Goal: Navigation & Orientation: Find specific page/section

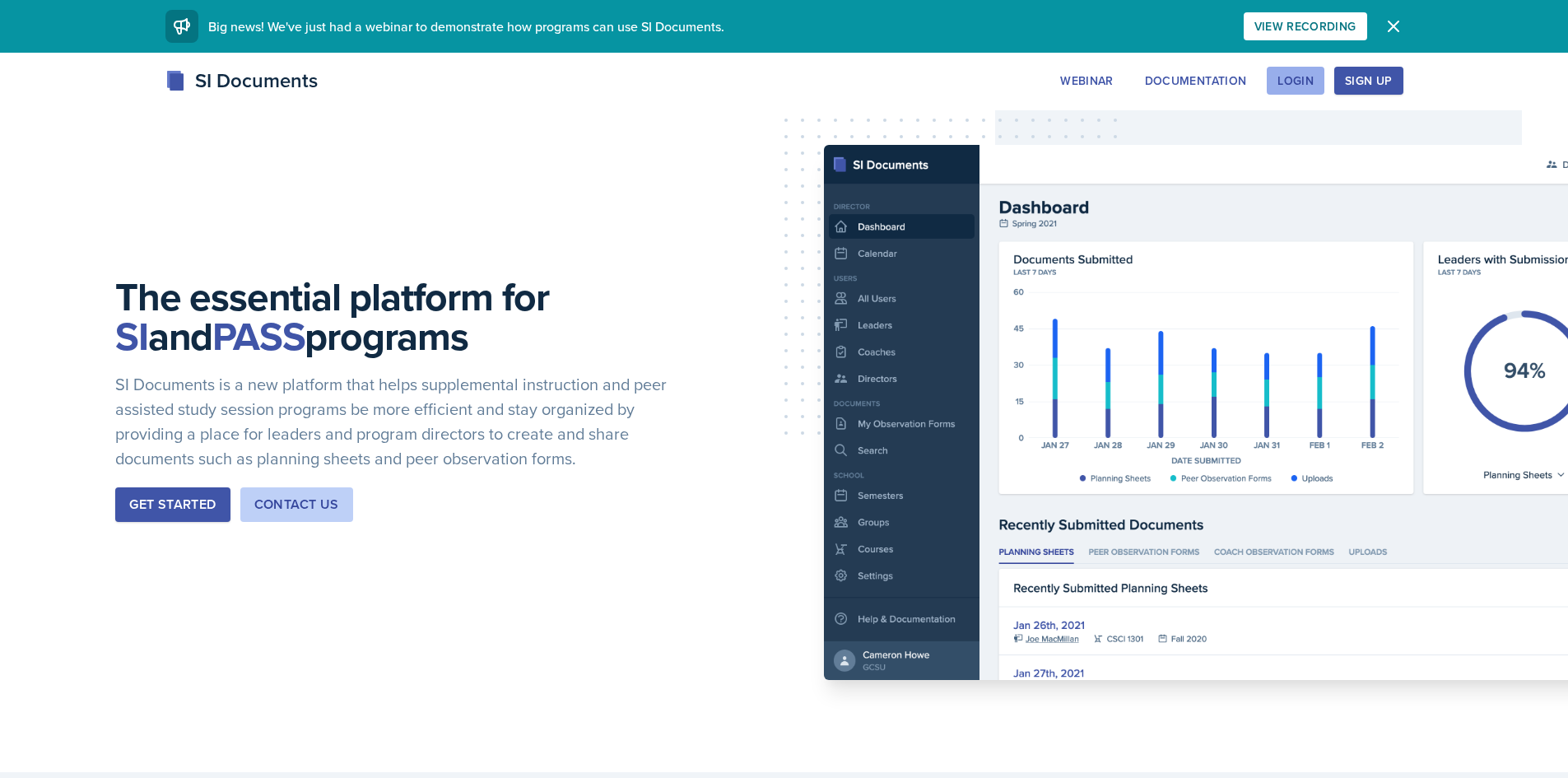
click at [1299, 86] on div "Login" at bounding box center [1295, 81] width 37 height 14
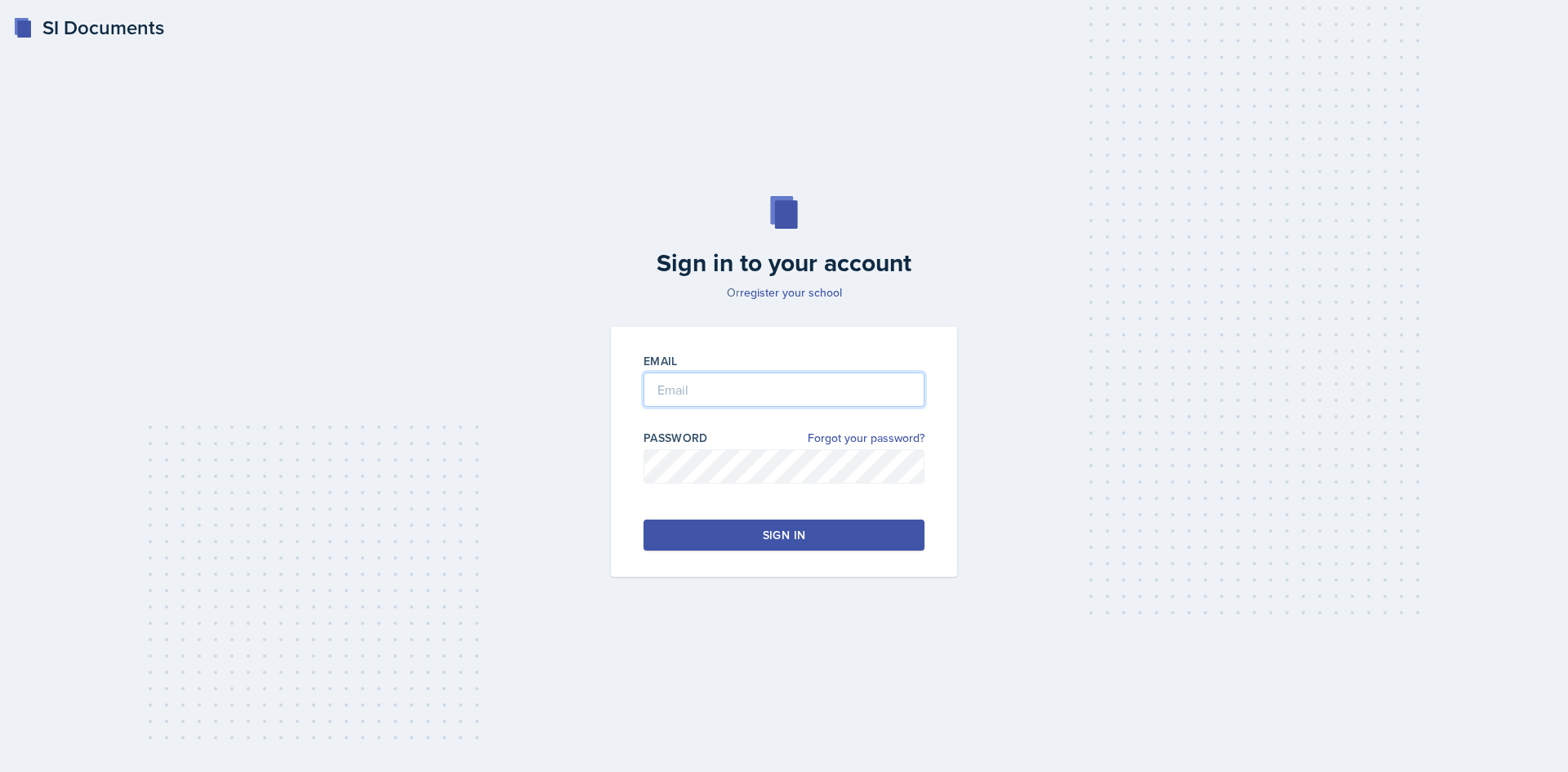
click at [760, 389] on input "email" at bounding box center [784, 389] width 281 height 35
type input "[EMAIL_ADDRESS][DOMAIN_NAME]"
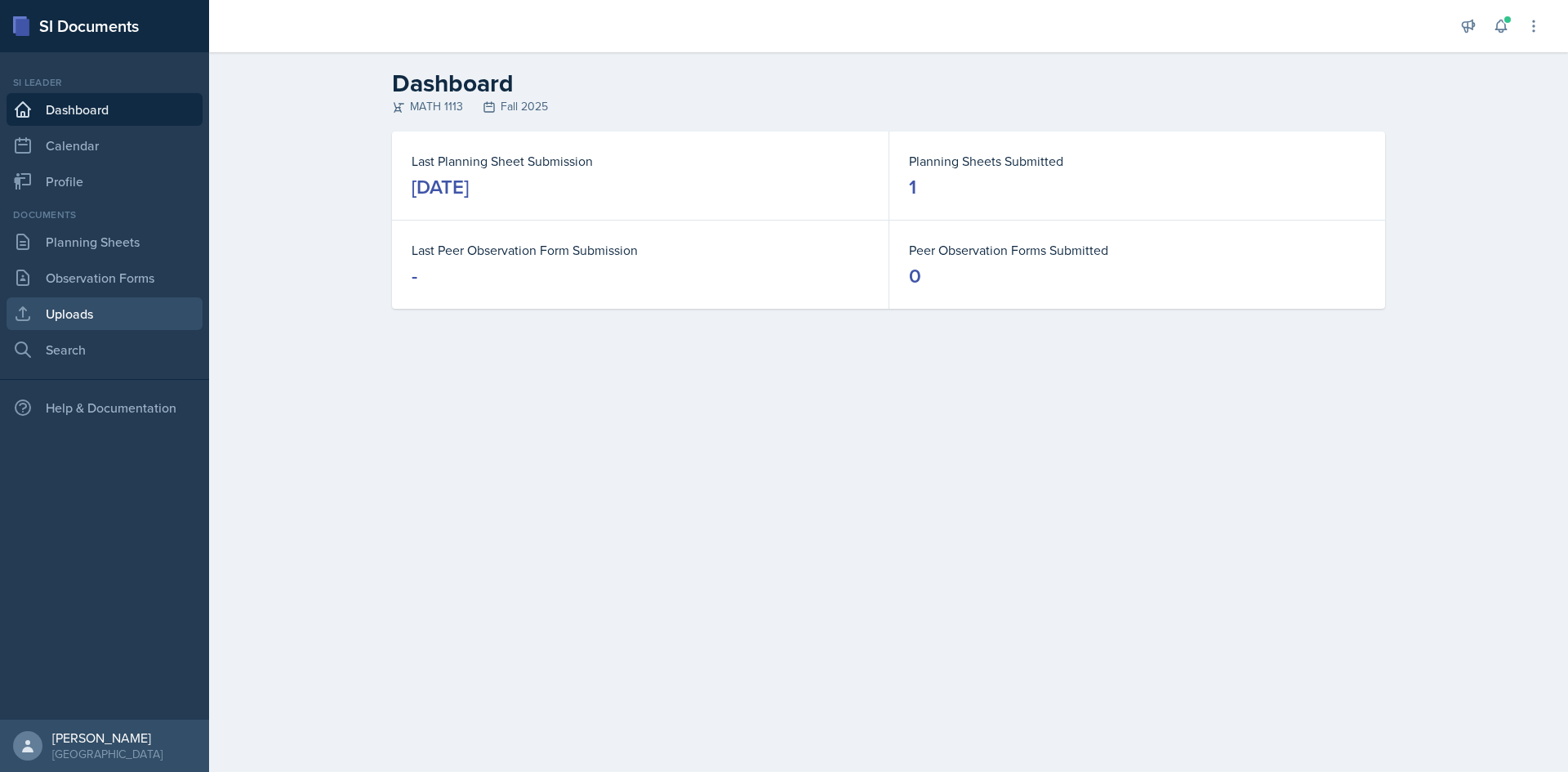
click at [46, 318] on link "Uploads" at bounding box center [105, 314] width 196 height 33
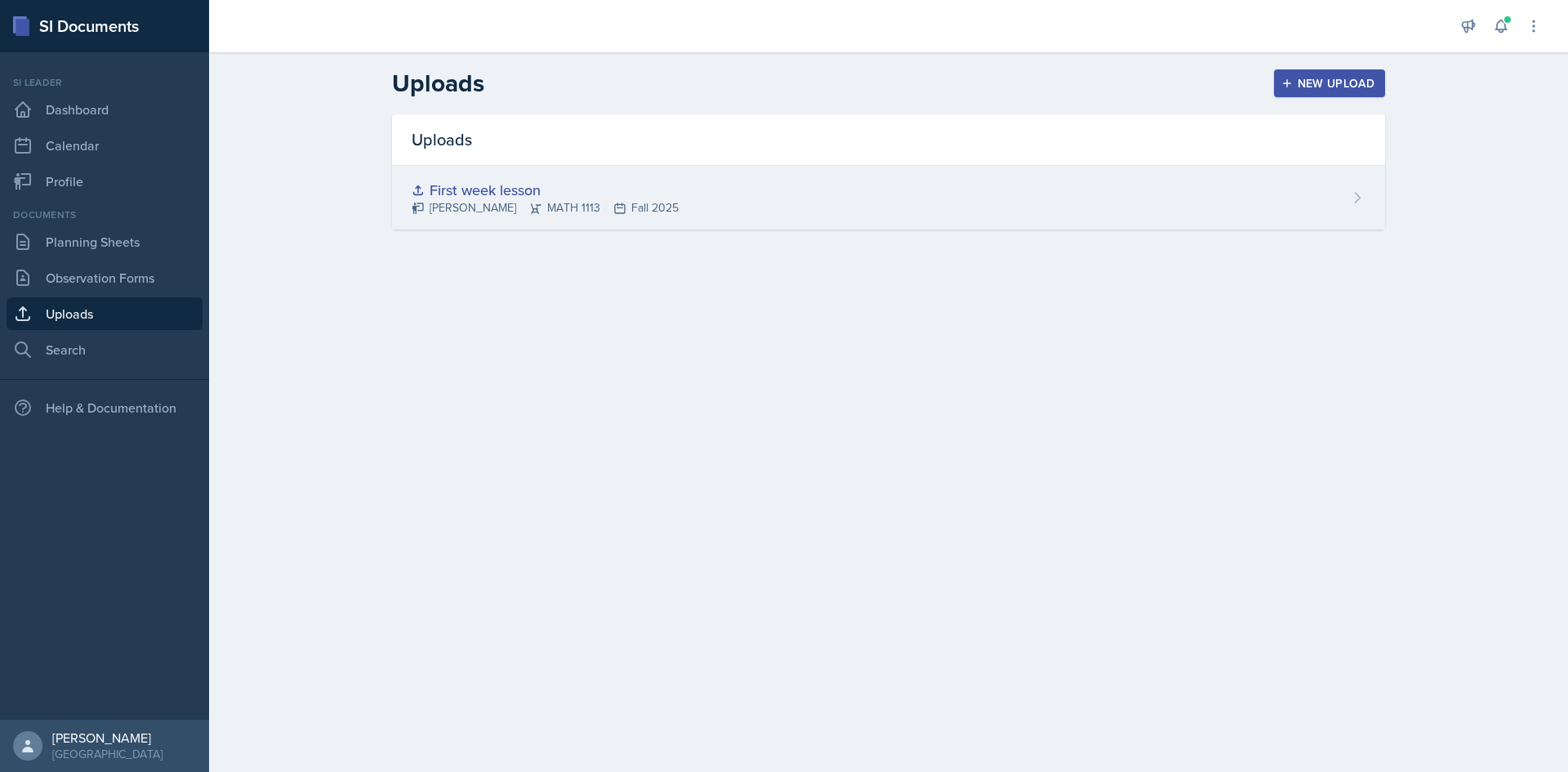
click at [1323, 215] on div "First week lesson [PERSON_NAME] MATH 1113 Fall 2025" at bounding box center [889, 198] width 993 height 64
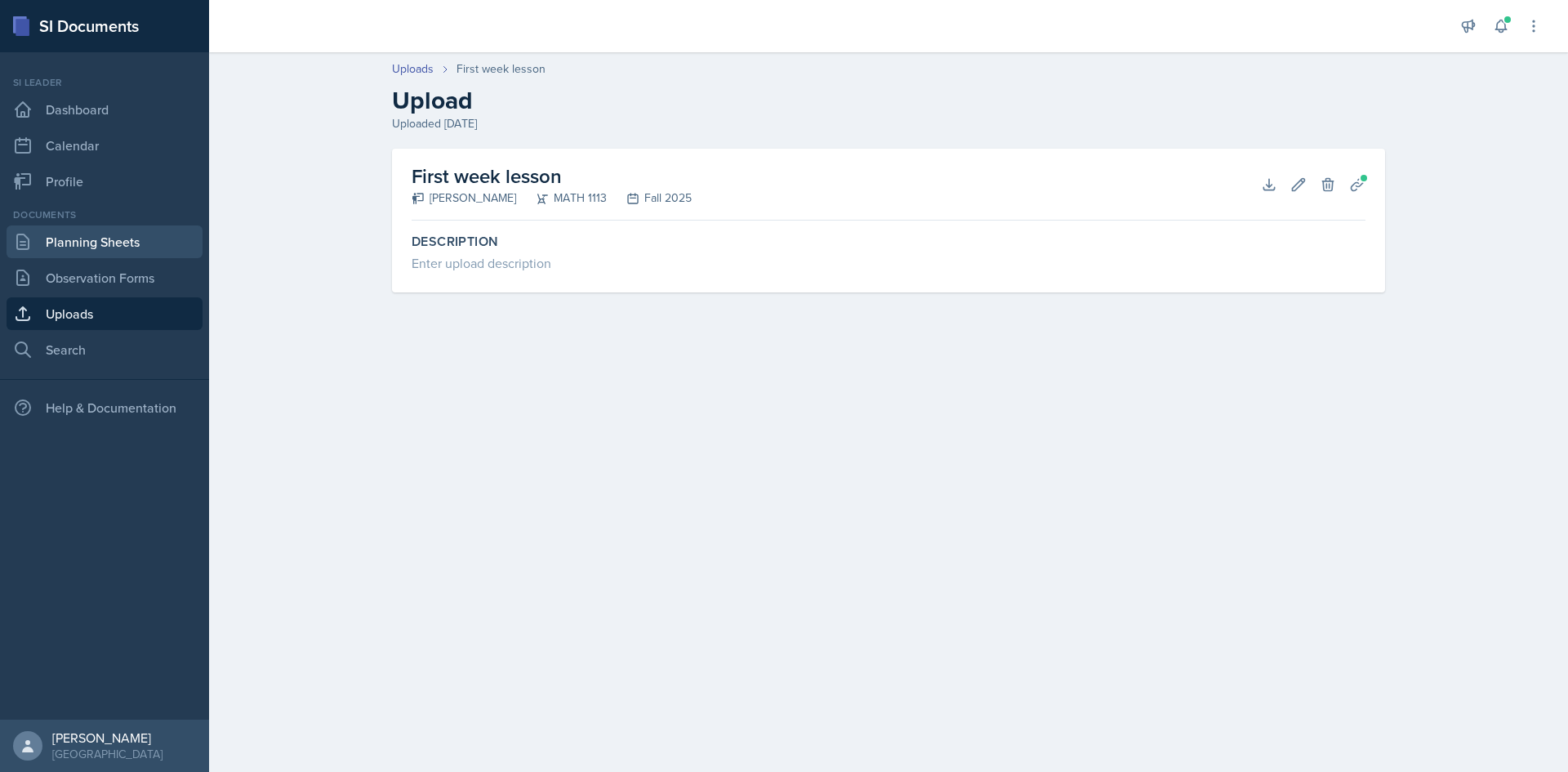
click at [75, 250] on link "Planning Sheets" at bounding box center [105, 241] width 196 height 33
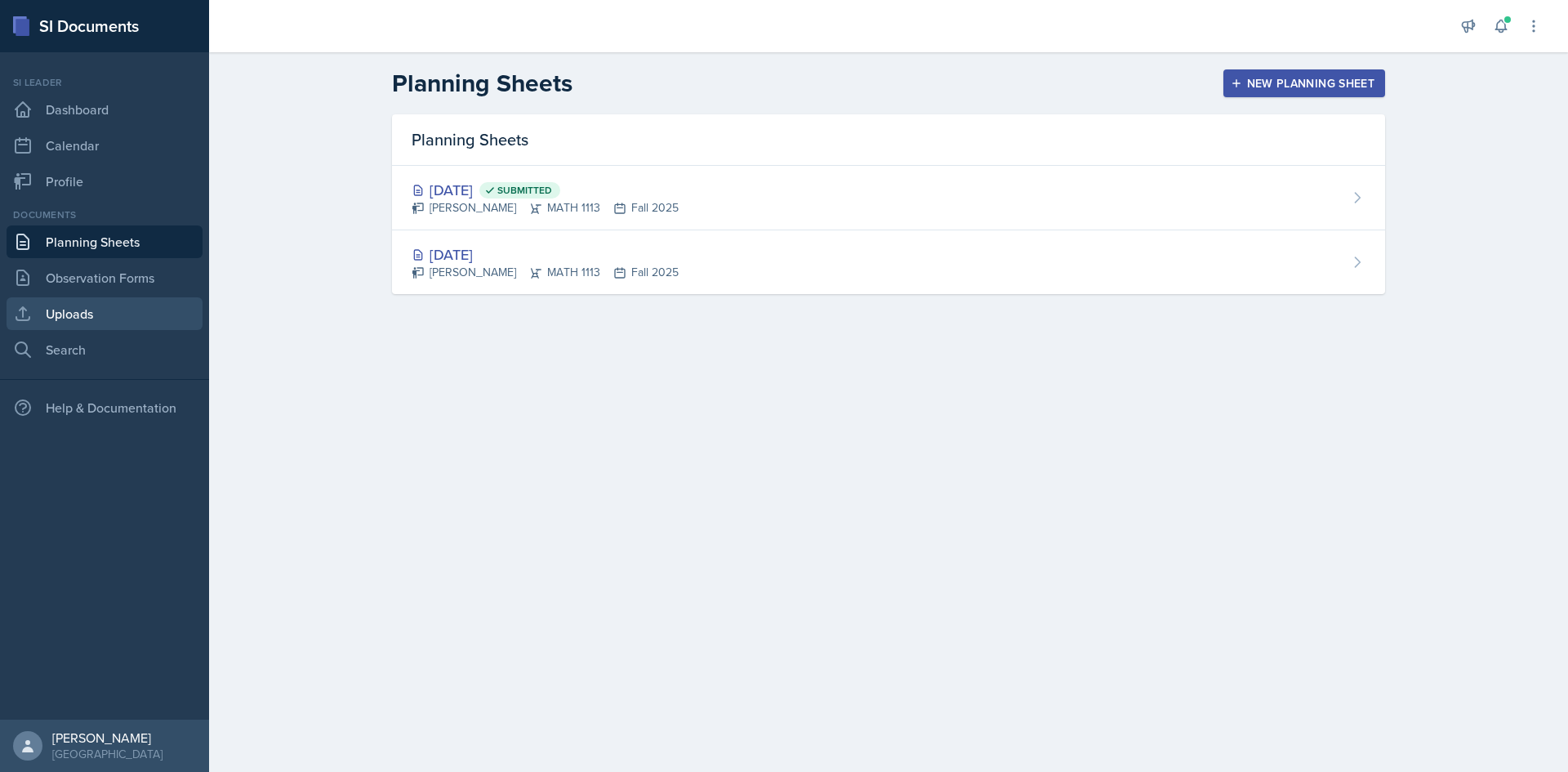
click at [133, 307] on link "Uploads" at bounding box center [105, 314] width 196 height 33
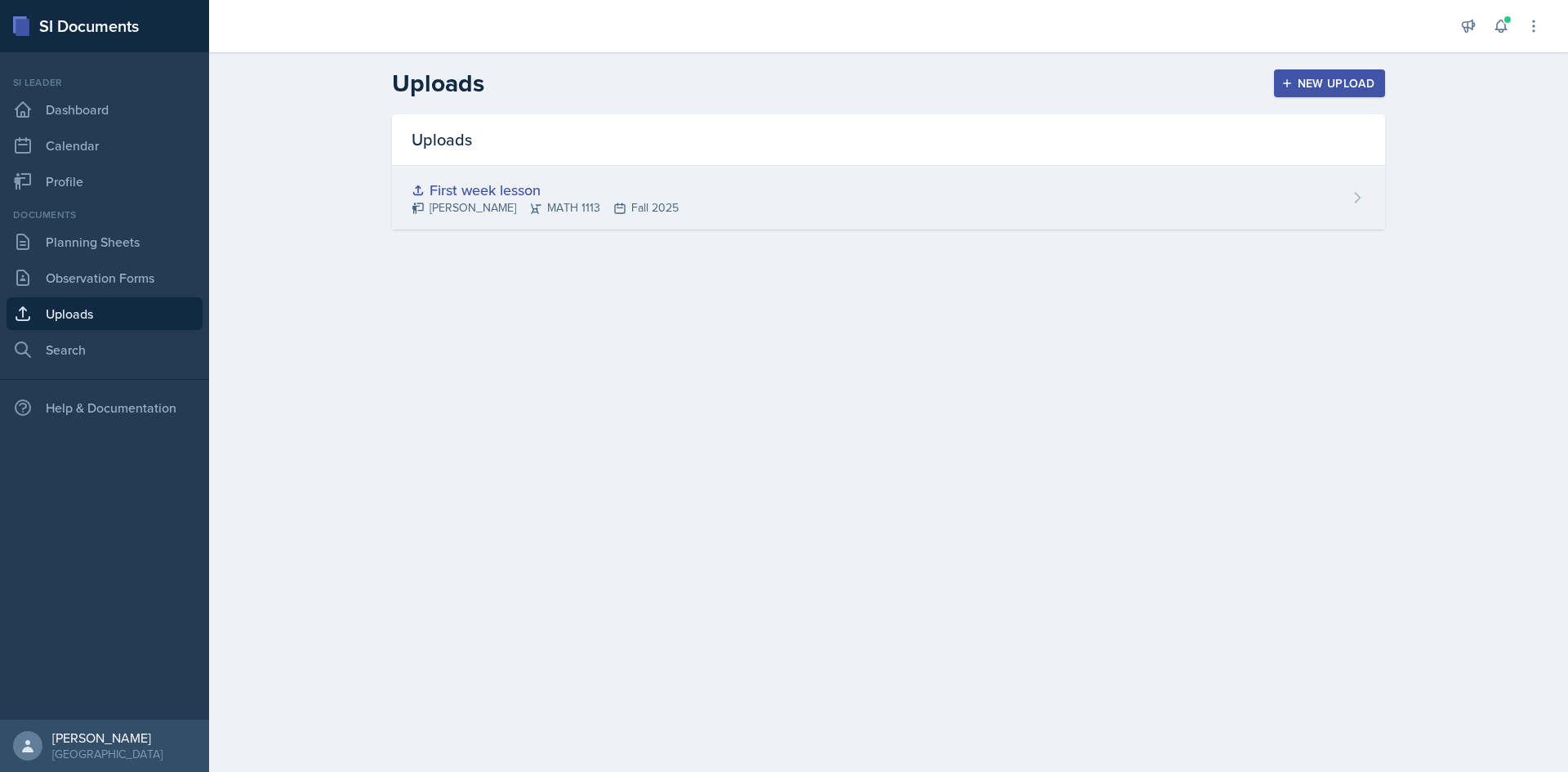
click at [542, 190] on div "First week lesson" at bounding box center [545, 190] width 267 height 22
